Goal: Task Accomplishment & Management: Use online tool/utility

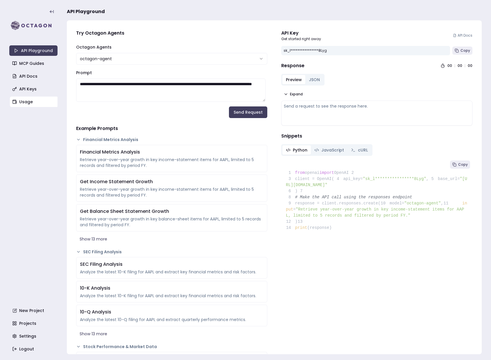
click at [20, 101] on link "Usage" at bounding box center [34, 101] width 48 height 10
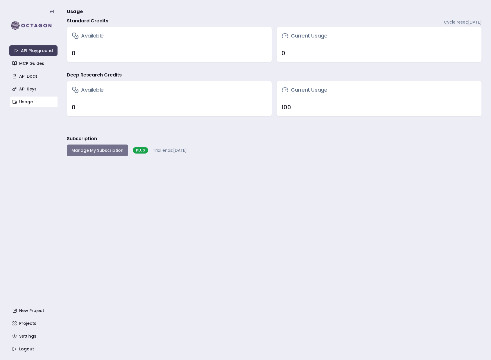
click at [115, 147] on button "Manage My Subscription" at bounding box center [97, 150] width 61 height 12
click at [69, 149] on button "Manage My Subscription" at bounding box center [97, 150] width 61 height 12
click at [29, 337] on link "Settings" at bounding box center [34, 335] width 48 height 10
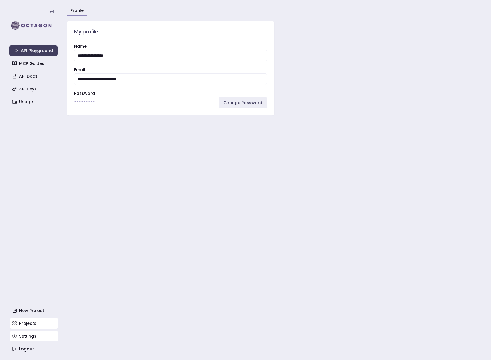
click at [19, 326] on link "Projects" at bounding box center [34, 323] width 48 height 10
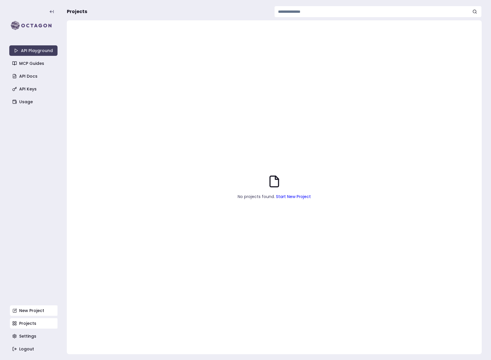
click at [27, 310] on link "New Project" at bounding box center [34, 310] width 48 height 10
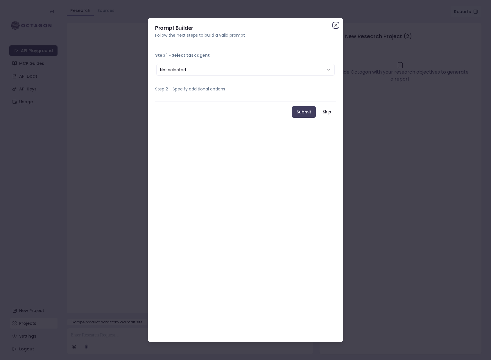
click at [335, 26] on icon "button" at bounding box center [335, 25] width 5 height 5
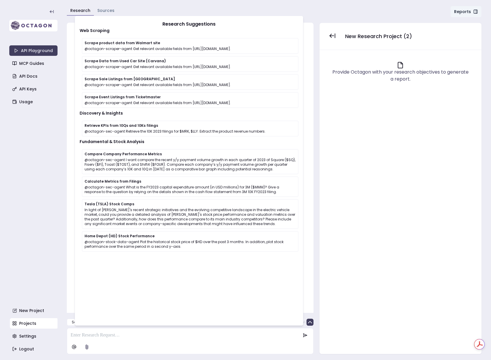
click at [36, 23] on img at bounding box center [33, 26] width 48 height 12
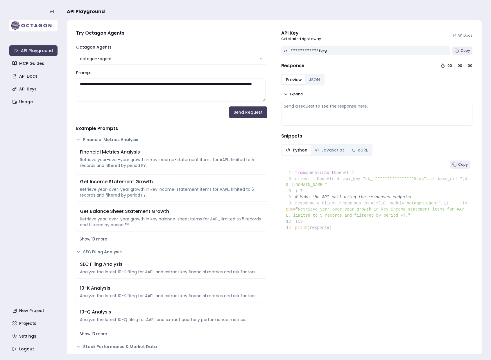
click at [39, 27] on img at bounding box center [33, 26] width 48 height 12
click at [28, 103] on link "Usage" at bounding box center [34, 101] width 48 height 10
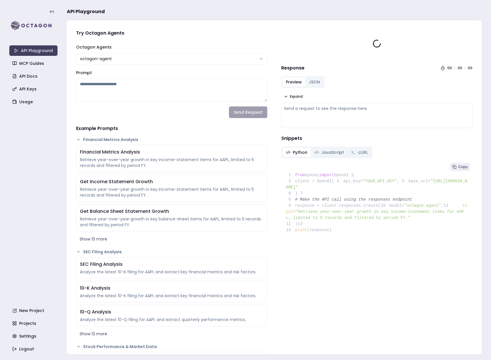
type textarea "**********"
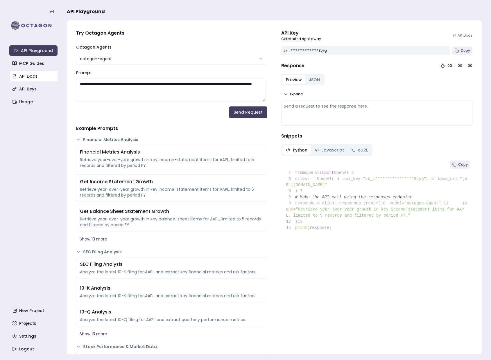
click at [28, 77] on link "API Docs" at bounding box center [34, 76] width 48 height 10
